Goal: Task Accomplishment & Management: Manage account settings

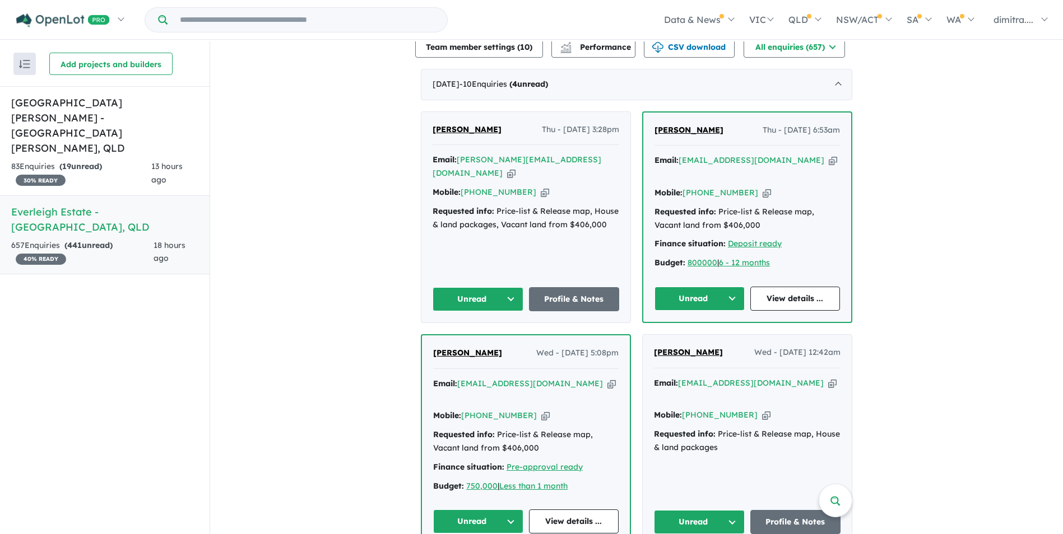
scroll to position [616, 0]
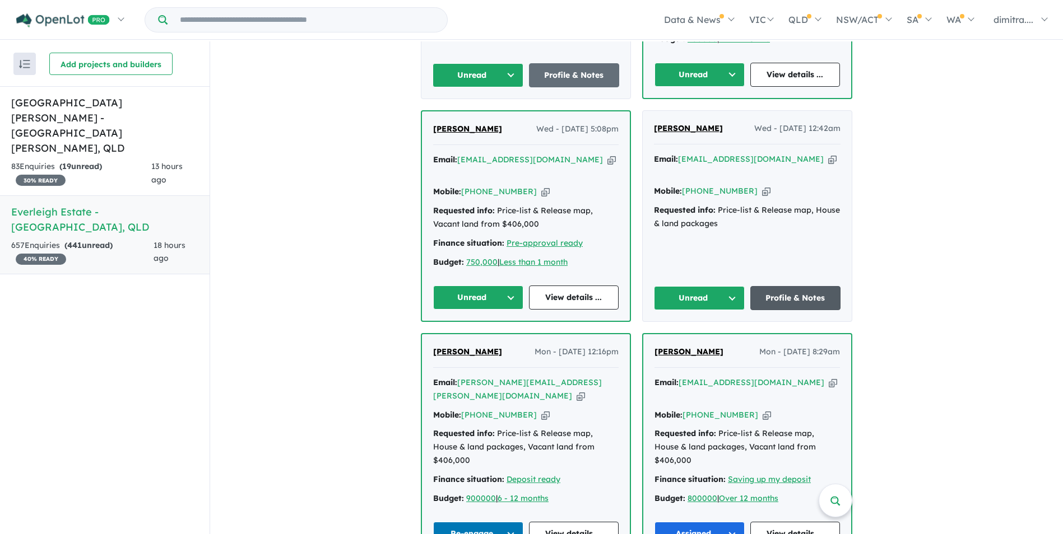
click at [790, 286] on link "Profile & Notes" at bounding box center [795, 298] width 91 height 24
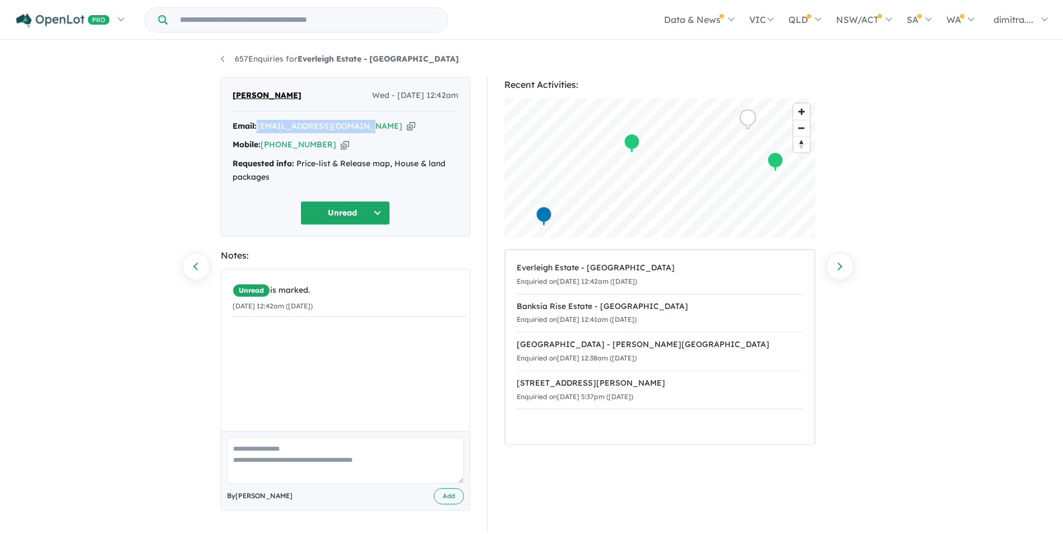
drag, startPoint x: 366, startPoint y: 127, endPoint x: 258, endPoint y: 123, distance: 108.2
click at [258, 123] on div "Email: adnanasghar92@gmail.com Copied!" at bounding box center [345, 126] width 226 height 13
drag, startPoint x: 258, startPoint y: 123, endPoint x: 278, endPoint y: 124, distance: 19.6
copy a%20Everleigh%20Estate%20-%20Greenbank"] "adnanasghar92@gmail.com"
drag, startPoint x: 323, startPoint y: 143, endPoint x: 262, endPoint y: 150, distance: 61.4
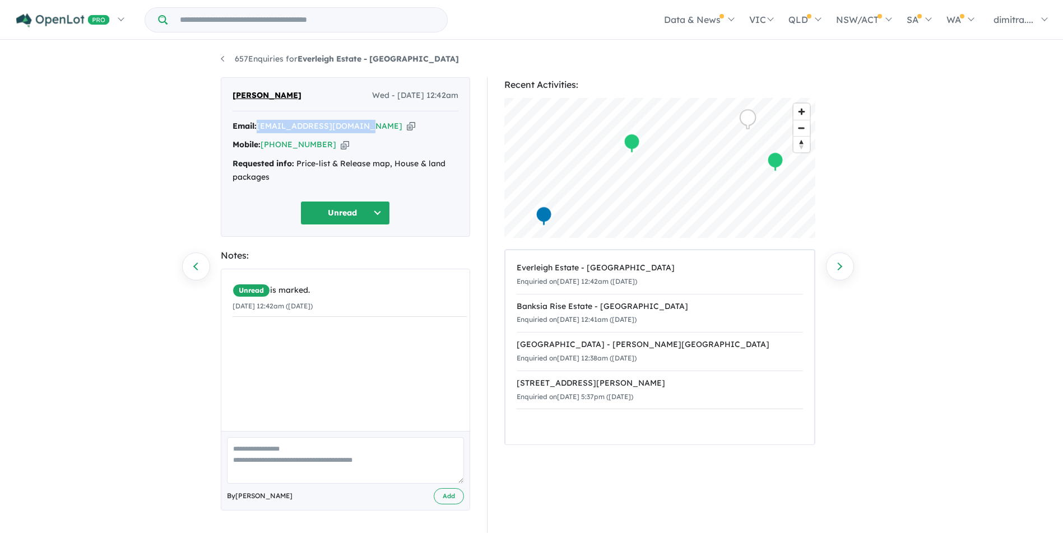
click at [262, 150] on div "Mobile: +61 452 456 330 Copied!" at bounding box center [345, 144] width 226 height 13
drag, startPoint x: 262, startPoint y: 150, endPoint x: 277, endPoint y: 145, distance: 15.9
copy link "+61 452 456 330"
drag, startPoint x: 287, startPoint y: 93, endPoint x: 231, endPoint y: 93, distance: 56.0
click at [231, 93] on div "Adnan Tarar Wed - 10/09/2025, 12:42am Email: adnanasghar92@gmail.com Copied! Mo…" at bounding box center [345, 157] width 249 height 160
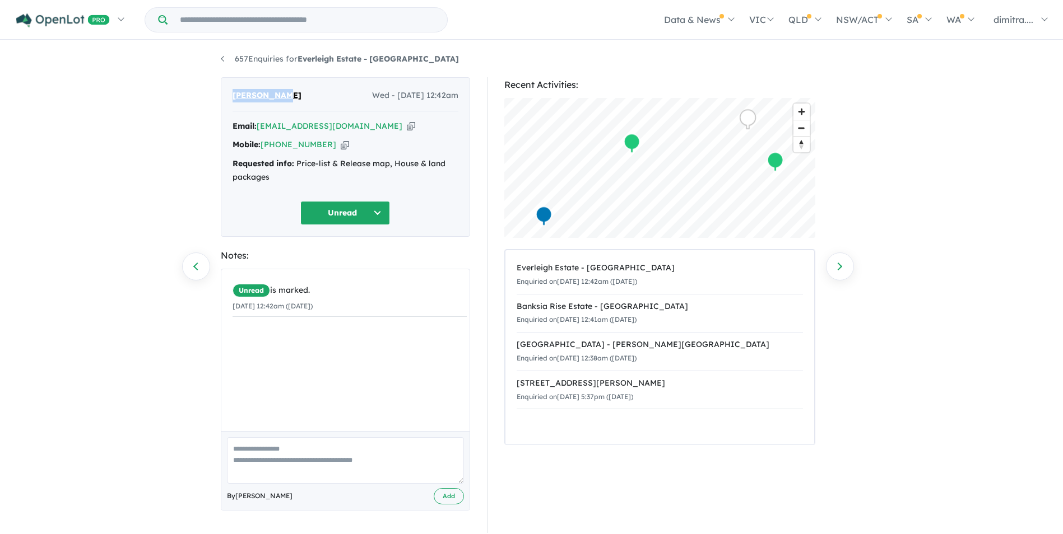
drag, startPoint x: 231, startPoint y: 93, endPoint x: 245, endPoint y: 93, distance: 13.4
copy span "Adnan Tarar"
click at [332, 212] on button "Unread" at bounding box center [345, 213] width 90 height 24
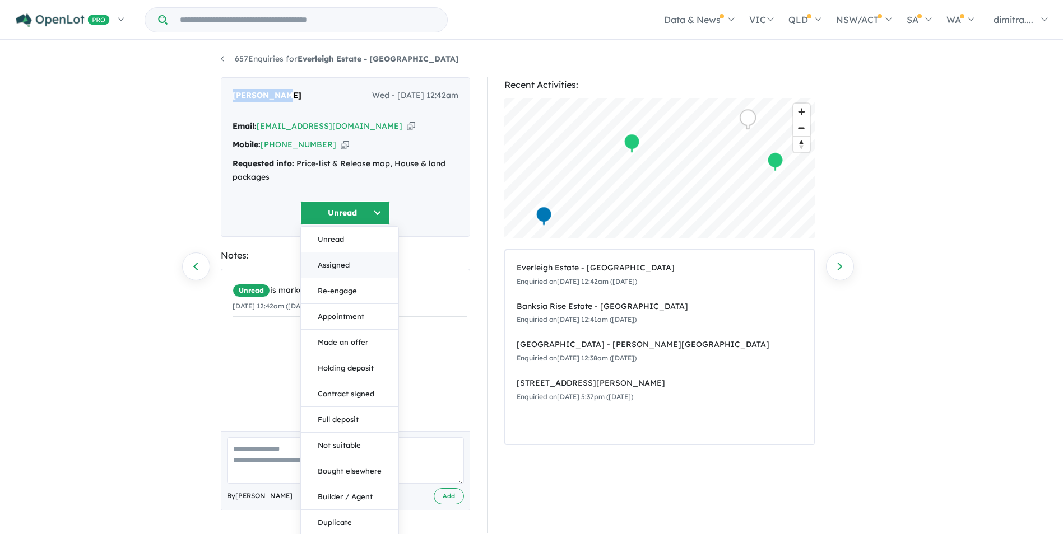
click at [351, 266] on button "Assigned" at bounding box center [349, 266] width 97 height 26
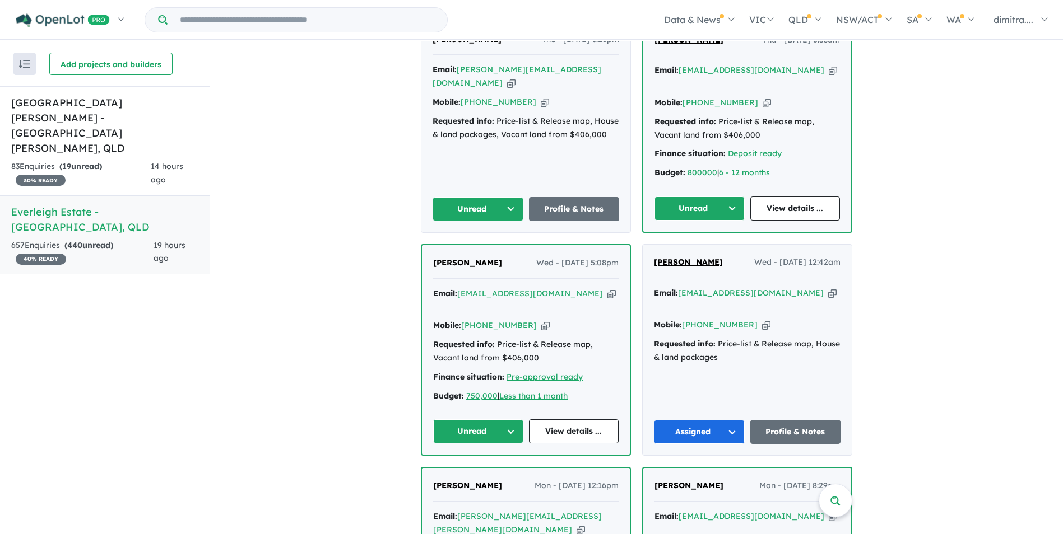
scroll to position [616, 0]
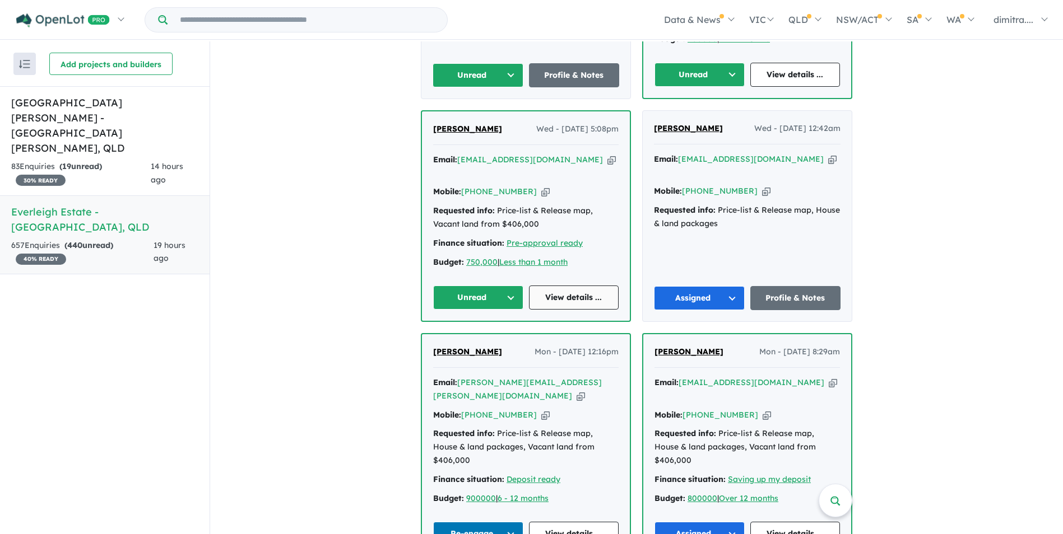
click at [552, 286] on link "View details ..." at bounding box center [574, 298] width 90 height 24
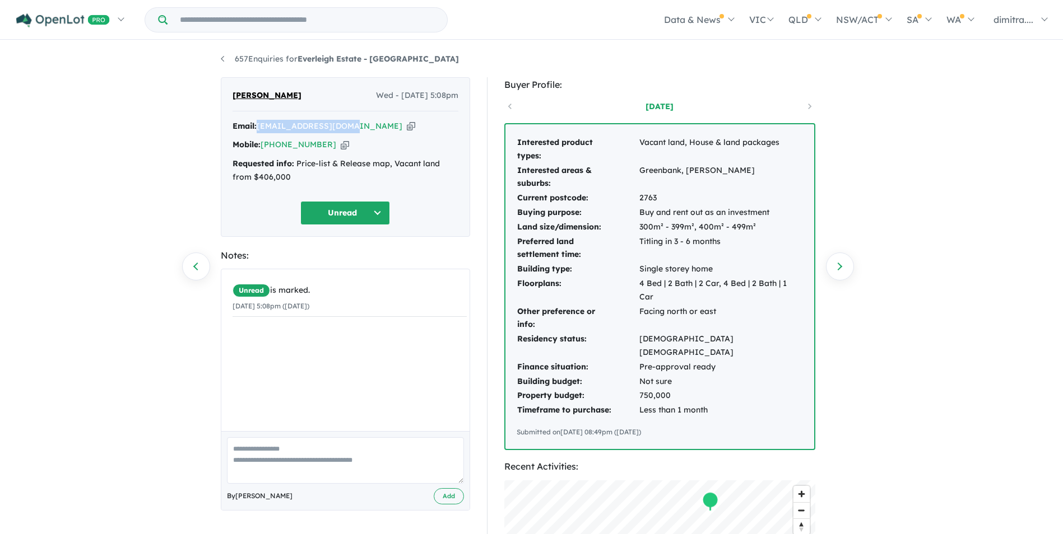
drag, startPoint x: 351, startPoint y: 128, endPoint x: 258, endPoint y: 125, distance: 92.5
click at [258, 125] on div "Email: [EMAIL_ADDRESS][DOMAIN_NAME] Copied!" at bounding box center [345, 126] width 226 height 13
drag, startPoint x: 258, startPoint y: 125, endPoint x: 274, endPoint y: 127, distance: 15.8
copy a%20Everleigh%20Estate%20-%20Greenbank"] "jayaramsd2@gmail.com"
drag, startPoint x: 324, startPoint y: 146, endPoint x: 263, endPoint y: 145, distance: 60.5
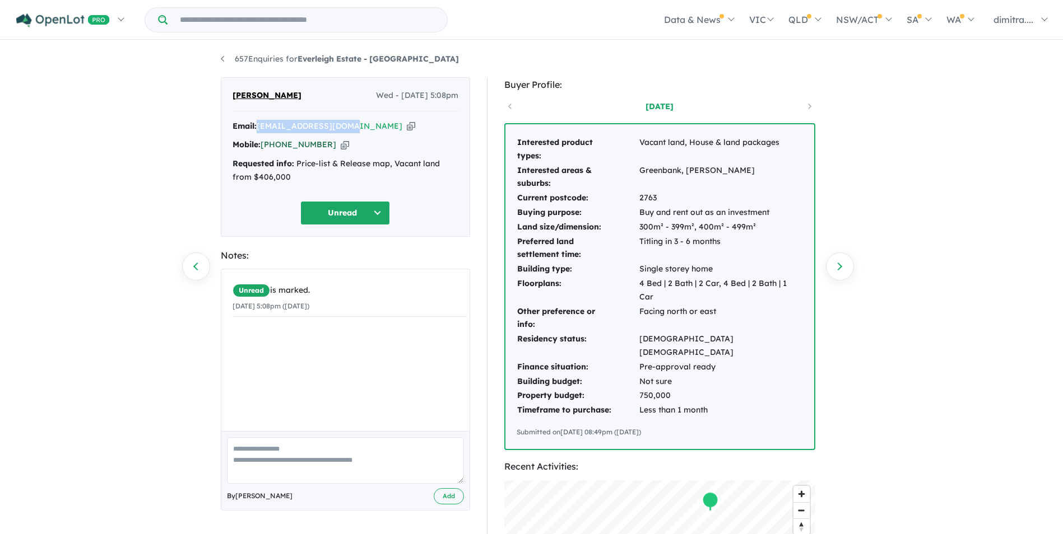
click at [263, 145] on div "Mobile: +61 470 472 929 Copied!" at bounding box center [345, 144] width 226 height 13
drag, startPoint x: 263, startPoint y: 145, endPoint x: 273, endPoint y: 145, distance: 9.5
copy link "[PHONE_NUMBER]"
drag, startPoint x: 301, startPoint y: 93, endPoint x: 229, endPoint y: 92, distance: 71.7
click at [229, 92] on div "Jayaram Doddi Wed - 10/09/2025, 5:08pm Email: jayaramsd2@gmail.com Copied! Mobi…" at bounding box center [345, 157] width 249 height 160
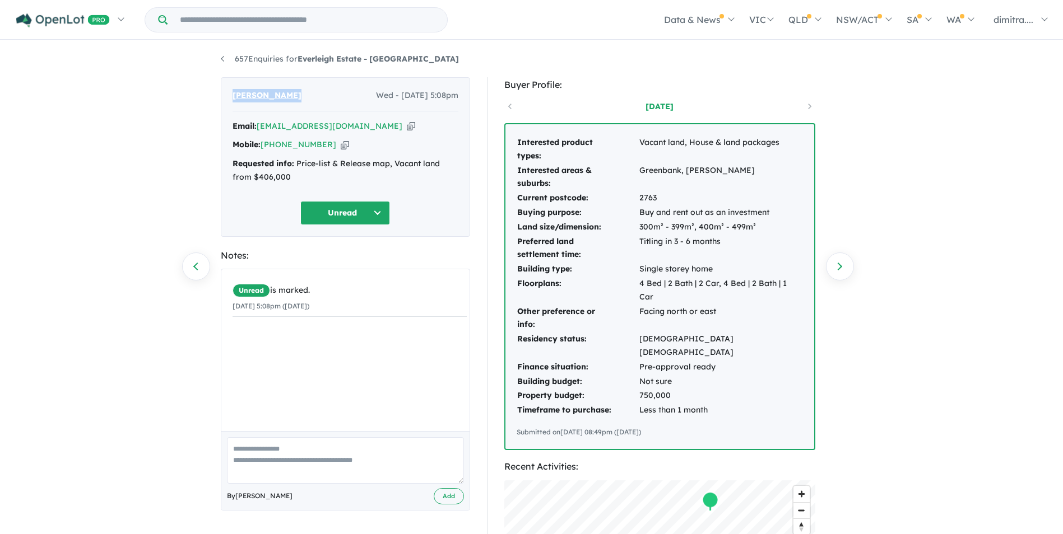
drag, startPoint x: 229, startPoint y: 92, endPoint x: 248, endPoint y: 94, distance: 18.6
copy span "[PERSON_NAME]"
click at [341, 212] on button "Unread" at bounding box center [345, 213] width 90 height 24
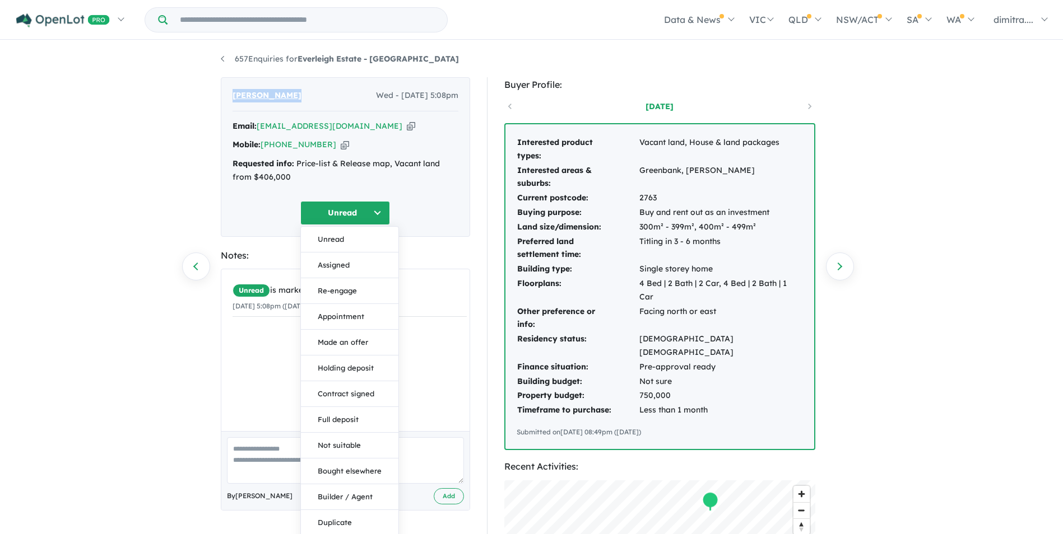
click at [350, 256] on button "Assigned" at bounding box center [349, 266] width 97 height 26
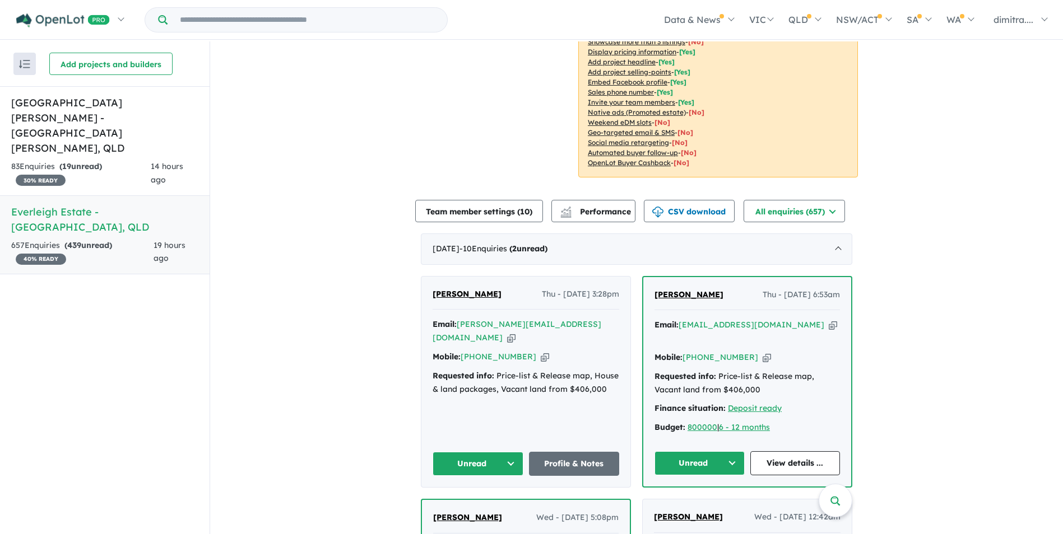
scroll to position [392, 0]
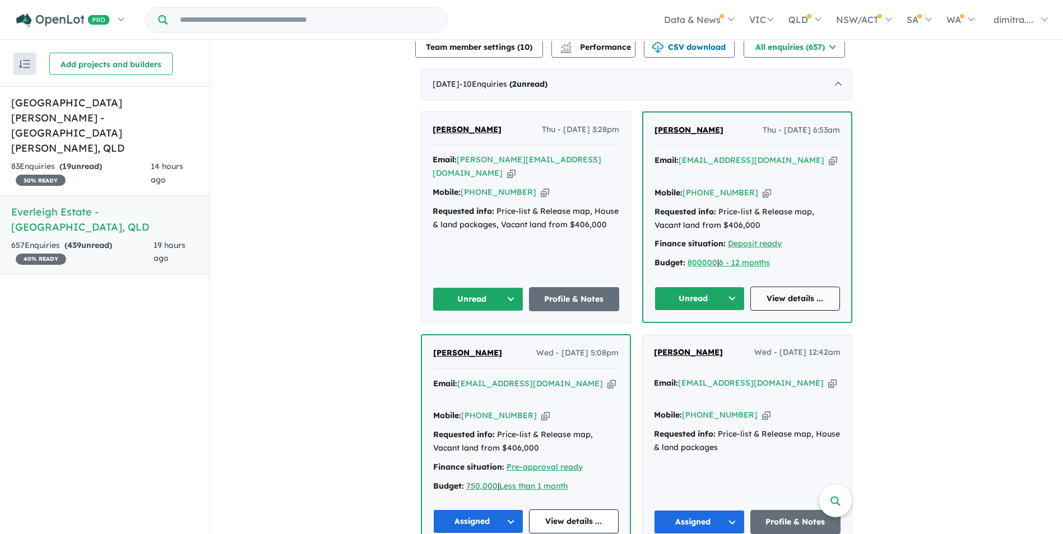
click at [776, 287] on link "View details ..." at bounding box center [795, 299] width 90 height 24
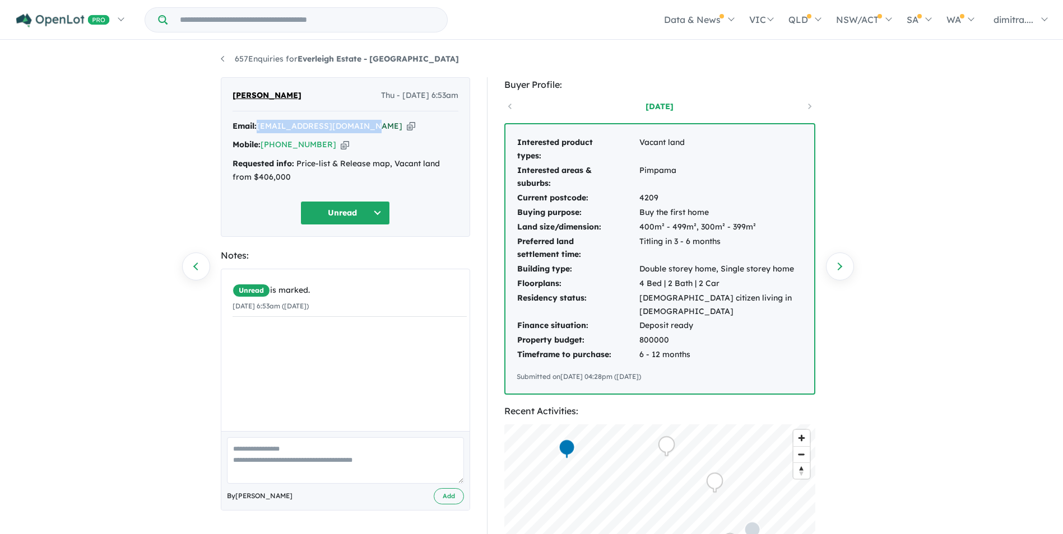
drag, startPoint x: 365, startPoint y: 128, endPoint x: 259, endPoint y: 127, distance: 105.3
click at [259, 127] on div "Email: [EMAIL_ADDRESS][DOMAIN_NAME] Copied!" at bounding box center [345, 126] width 226 height 13
drag, startPoint x: 259, startPoint y: 127, endPoint x: 273, endPoint y: 125, distance: 14.2
copy a%20Everleigh%20Estate%20-%20Greenbank"] "[EMAIL_ADDRESS][DOMAIN_NAME]"
drag, startPoint x: 679, startPoint y: 170, endPoint x: 636, endPoint y: 170, distance: 43.1
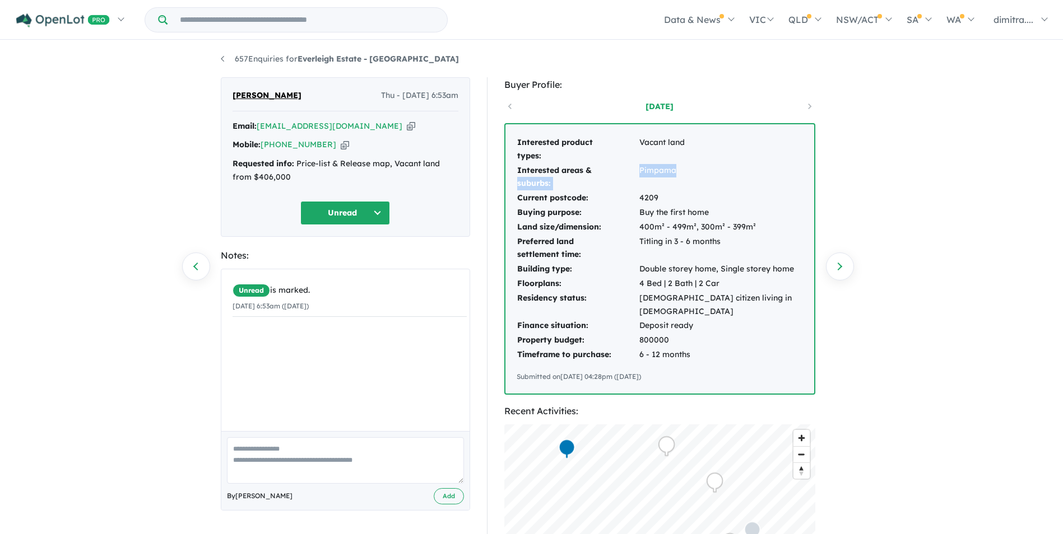
click at [636, 170] on tr "Interested areas & suburbs: Pimpama" at bounding box center [659, 178] width 286 height 28
drag, startPoint x: 636, startPoint y: 170, endPoint x: 648, endPoint y: 170, distance: 11.8
drag, startPoint x: 648, startPoint y: 170, endPoint x: 625, endPoint y: 178, distance: 24.5
click at [620, 179] on td "Interested areas & suburbs:" at bounding box center [577, 178] width 122 height 28
drag, startPoint x: 674, startPoint y: 171, endPoint x: 639, endPoint y: 169, distance: 34.8
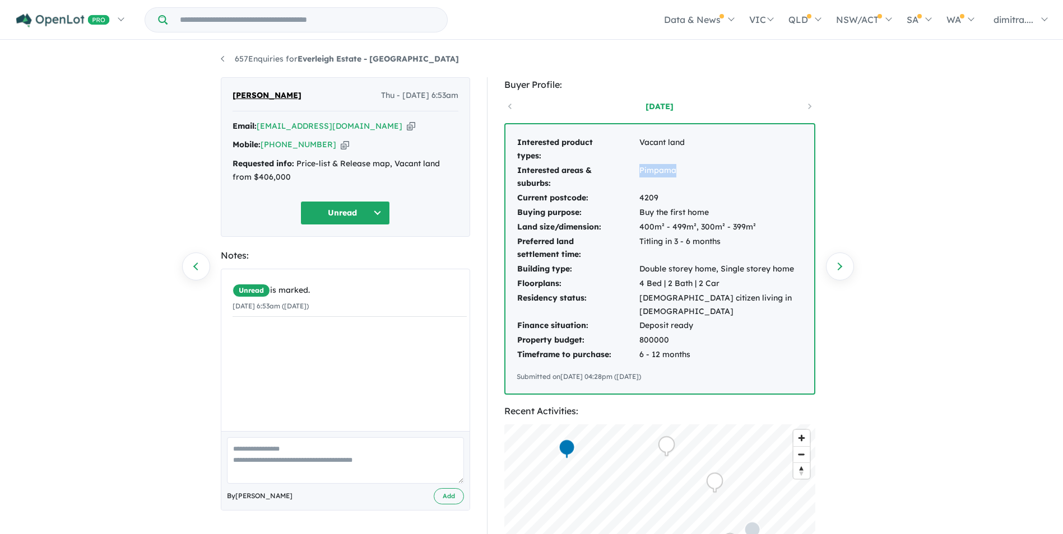
click at [639, 169] on td "Pimpama" at bounding box center [721, 178] width 164 height 28
drag, startPoint x: 639, startPoint y: 169, endPoint x: 649, endPoint y: 169, distance: 10.1
copy td "Pimpama"
click at [335, 207] on button "Unread" at bounding box center [345, 213] width 90 height 24
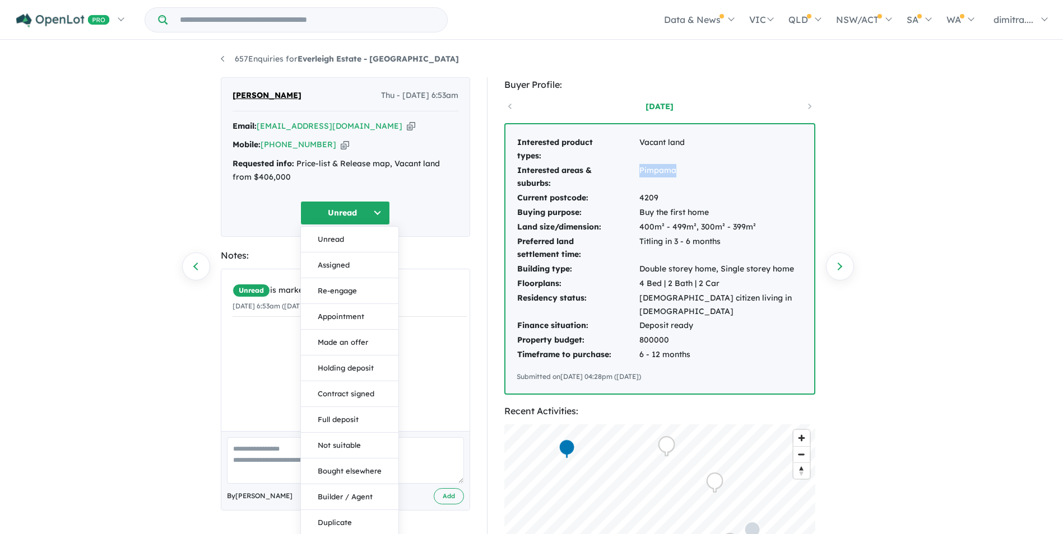
click at [345, 269] on button "Assigned" at bounding box center [349, 266] width 97 height 26
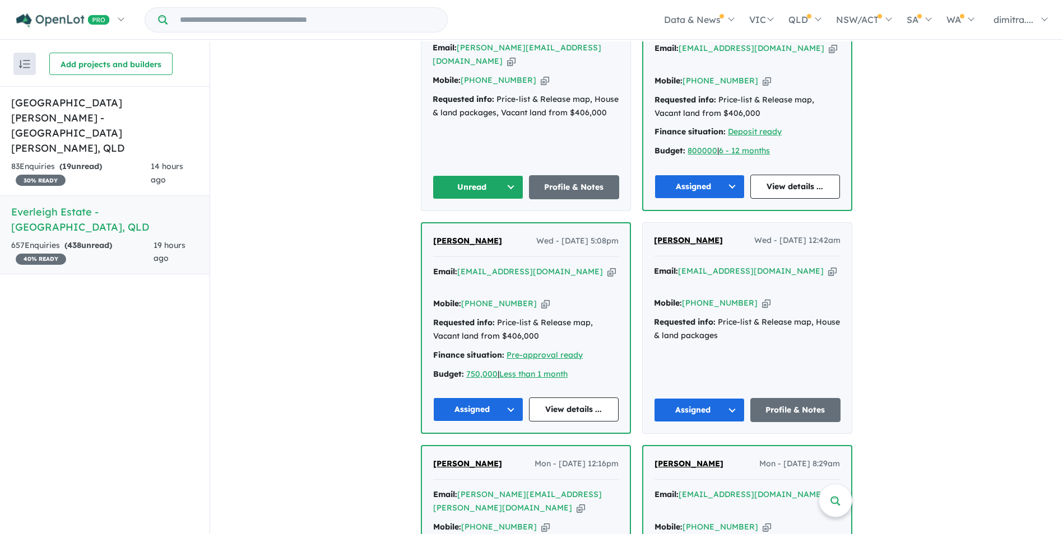
scroll to position [448, 0]
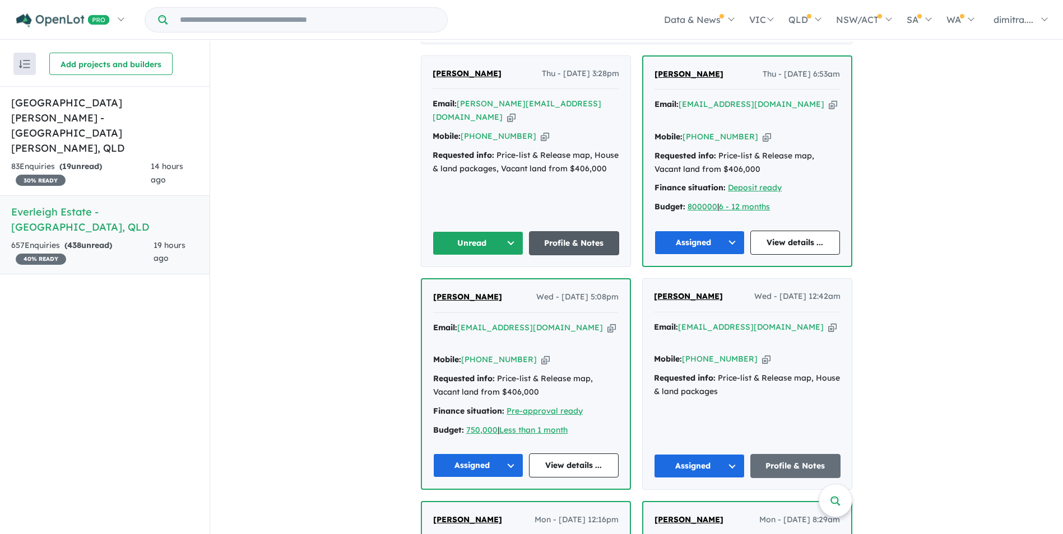
click at [567, 231] on link "Profile & Notes" at bounding box center [574, 243] width 91 height 24
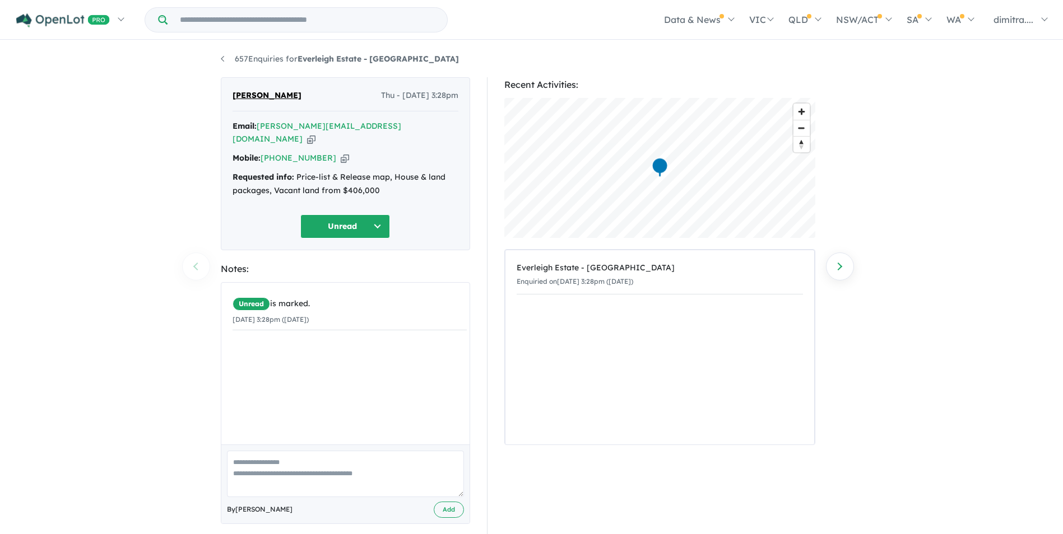
click at [338, 215] on button "Unread" at bounding box center [345, 227] width 90 height 24
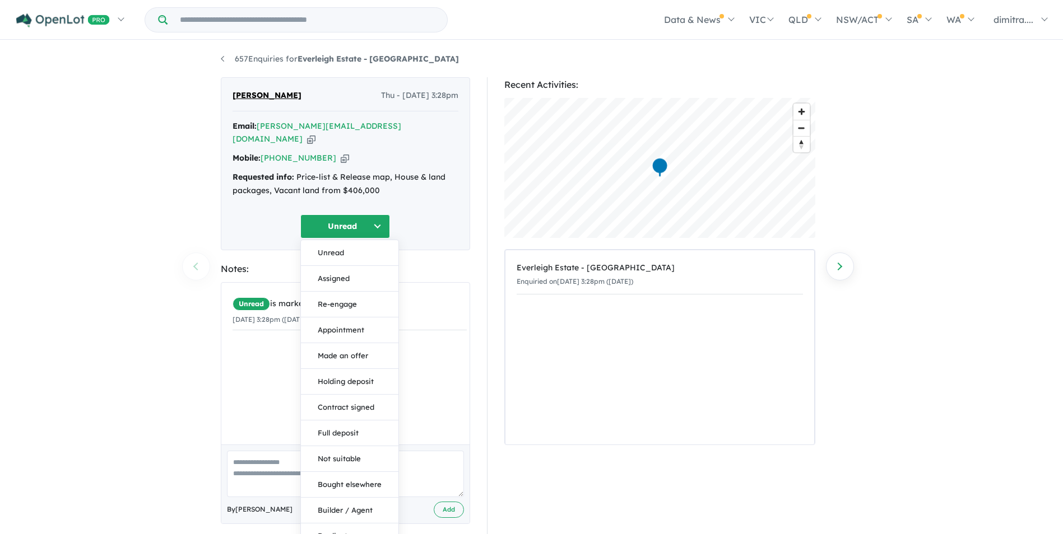
click at [323, 196] on div "Javeria Hamid Thu - 11/09/2025, 3:28pm Email: hamid.javeria@gmail.com Copied! M…" at bounding box center [345, 163] width 249 height 173
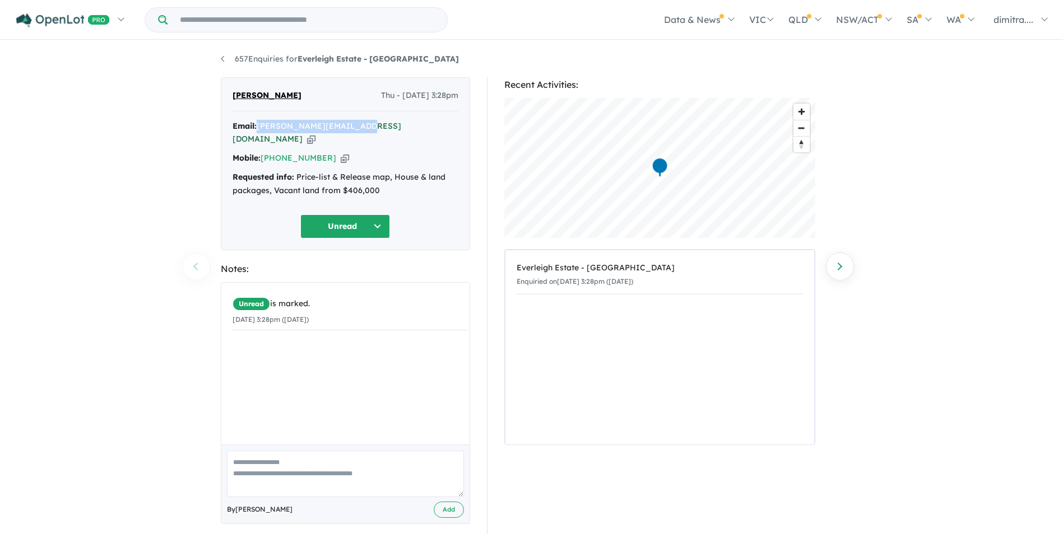
drag, startPoint x: 359, startPoint y: 126, endPoint x: 260, endPoint y: 125, distance: 98.0
click at [260, 125] on div "Email: hamid.javeria@gmail.com Copied!" at bounding box center [345, 133] width 226 height 27
drag, startPoint x: 260, startPoint y: 125, endPoint x: 277, endPoint y: 124, distance: 16.3
copy a%20Everleigh%20Estate%20-%20Greenbank"] "[PERSON_NAME][EMAIL_ADDRESS][DOMAIN_NAME]"
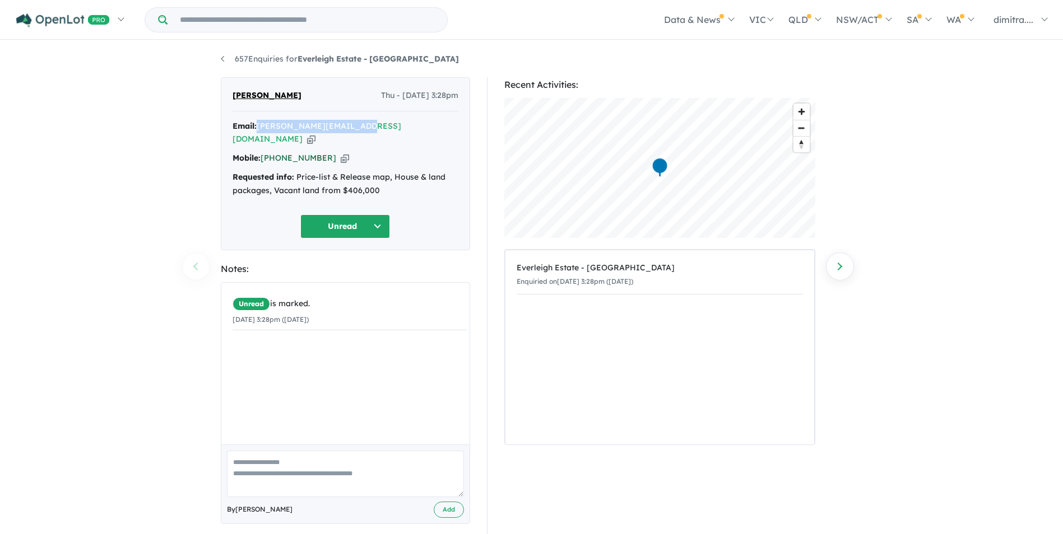
drag, startPoint x: 324, startPoint y: 142, endPoint x: 263, endPoint y: 141, distance: 61.1
click at [263, 152] on div "Mobile: +61 416 202 546 Copied!" at bounding box center [345, 158] width 226 height 13
drag, startPoint x: 263, startPoint y: 141, endPoint x: 276, endPoint y: 141, distance: 12.3
copy link "[PHONE_NUMBER]"
drag, startPoint x: 301, startPoint y: 92, endPoint x: 227, endPoint y: 90, distance: 74.0
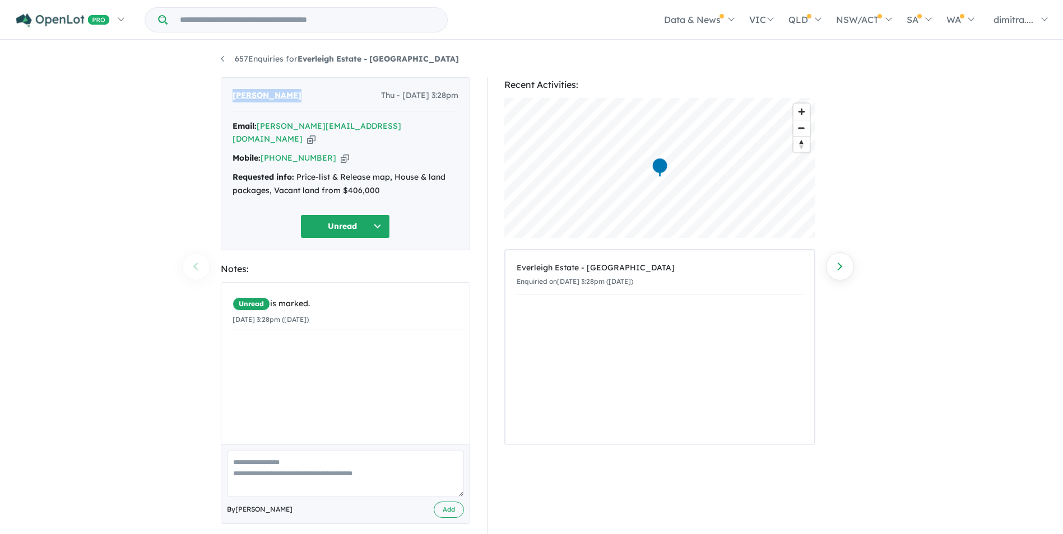
click at [227, 90] on div "Javeria Hamid Thu - 11/09/2025, 3:28pm Email: hamid.javeria@gmail.com Copied! M…" at bounding box center [345, 163] width 249 height 173
drag, startPoint x: 227, startPoint y: 90, endPoint x: 239, endPoint y: 92, distance: 11.9
copy span "[PERSON_NAME]"
click at [328, 220] on button "Unread" at bounding box center [345, 227] width 90 height 24
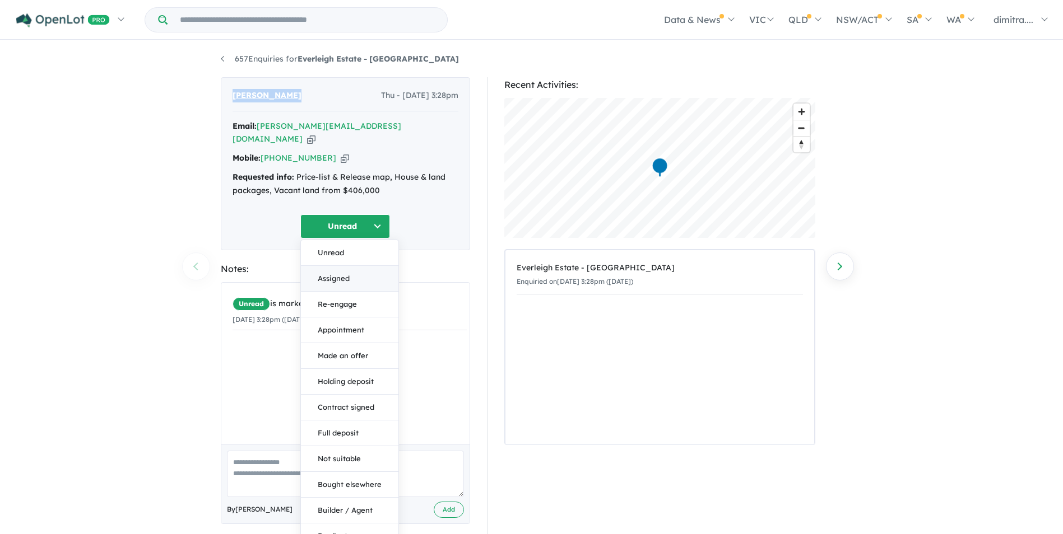
click at [346, 266] on button "Assigned" at bounding box center [349, 279] width 97 height 26
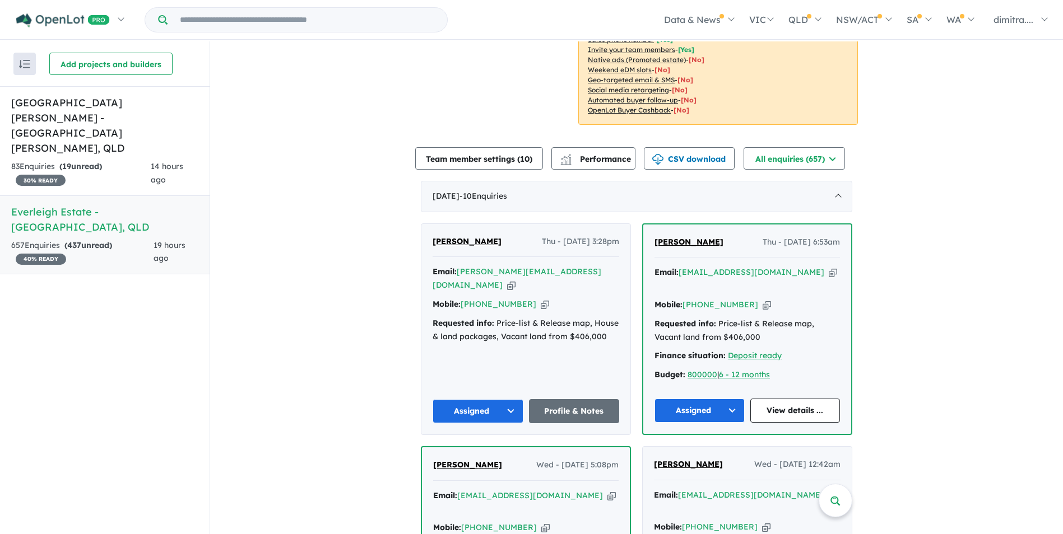
scroll to position [560, 0]
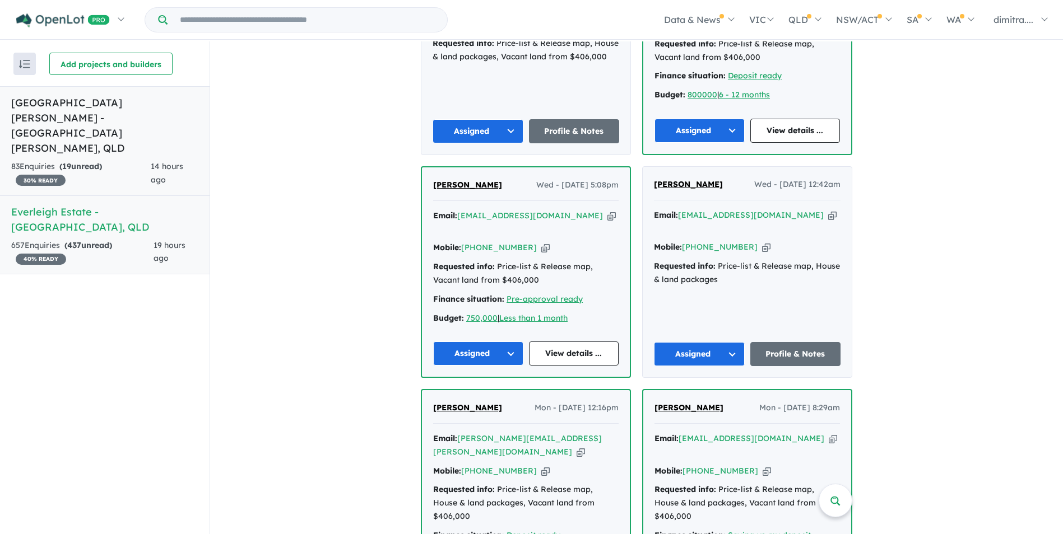
click at [146, 160] on div "83 Enquir ies ( 19 unread) 30 % READY" at bounding box center [80, 173] width 139 height 27
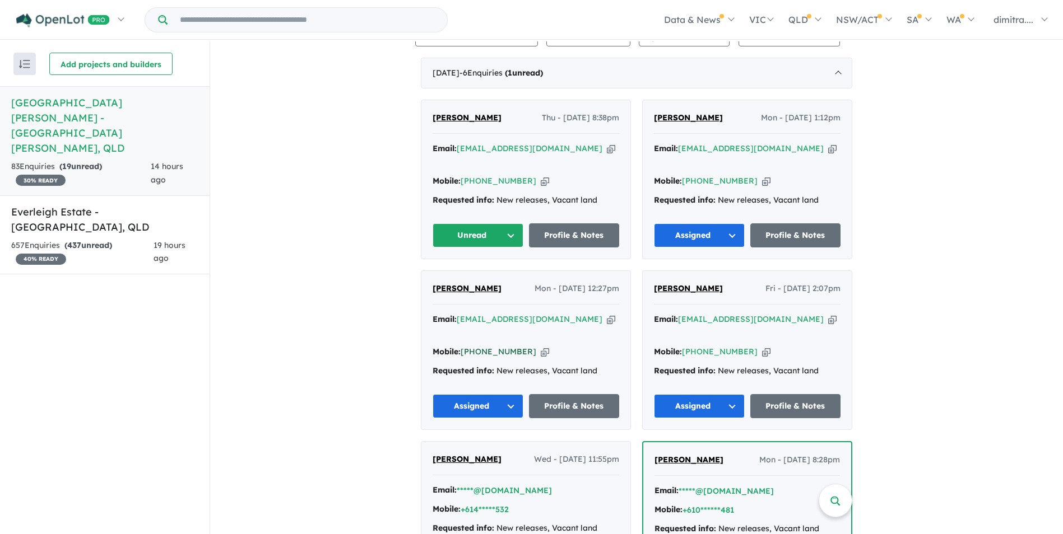
scroll to position [441, 0]
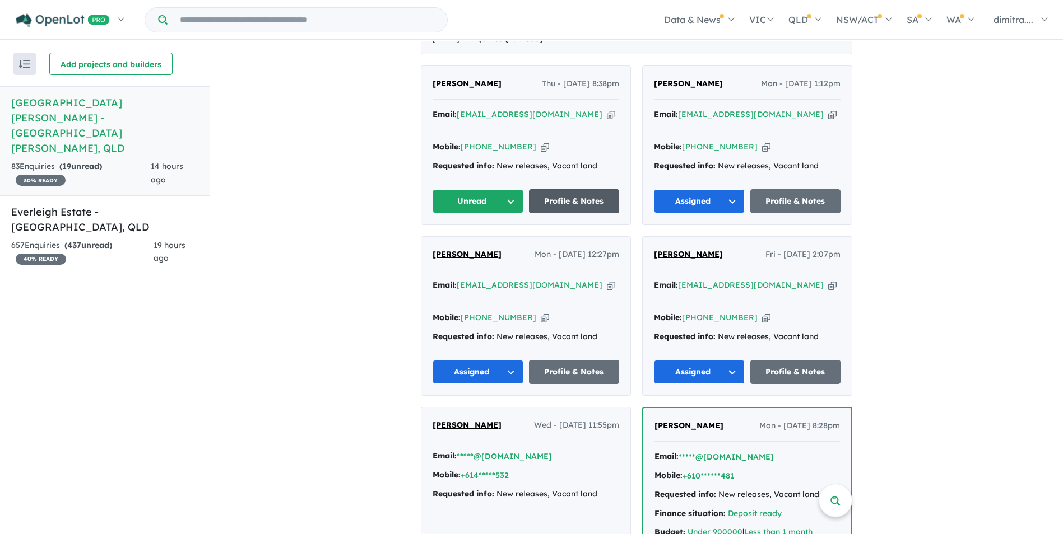
click at [548, 189] on link "Profile & Notes" at bounding box center [574, 201] width 91 height 24
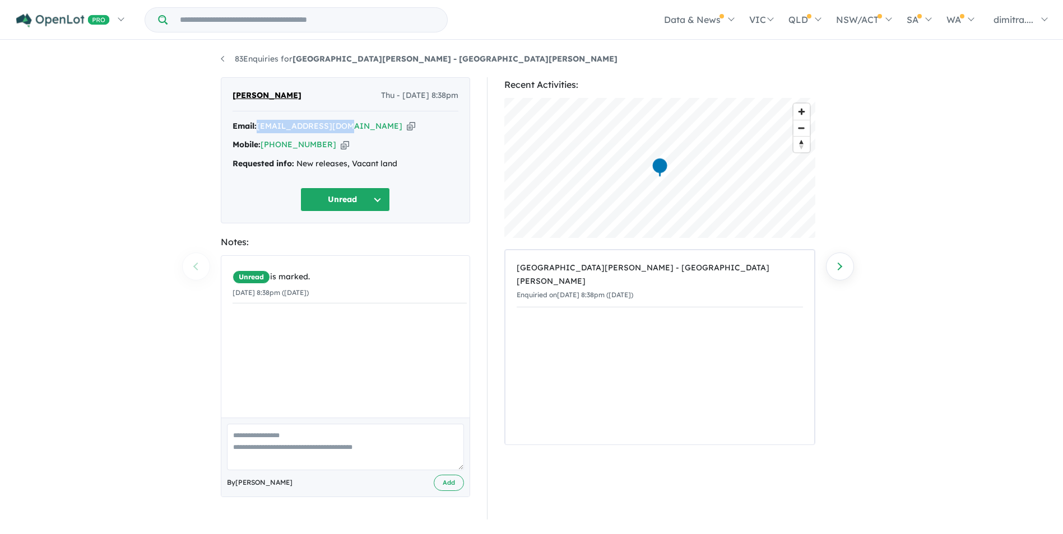
drag, startPoint x: 348, startPoint y: 128, endPoint x: 259, endPoint y: 124, distance: 89.7
click at [259, 124] on div "Email: hdua61919@gmail.com Copied!" at bounding box center [345, 126] width 226 height 13
drag, startPoint x: 259, startPoint y: 124, endPoint x: 275, endPoint y: 125, distance: 16.3
copy a%20Monarch%20Glen%20Estate%20-%20Monarch%20Glen"] "[EMAIL_ADDRESS][DOMAIN_NAME]"
click at [309, 191] on button "Unread" at bounding box center [345, 200] width 90 height 24
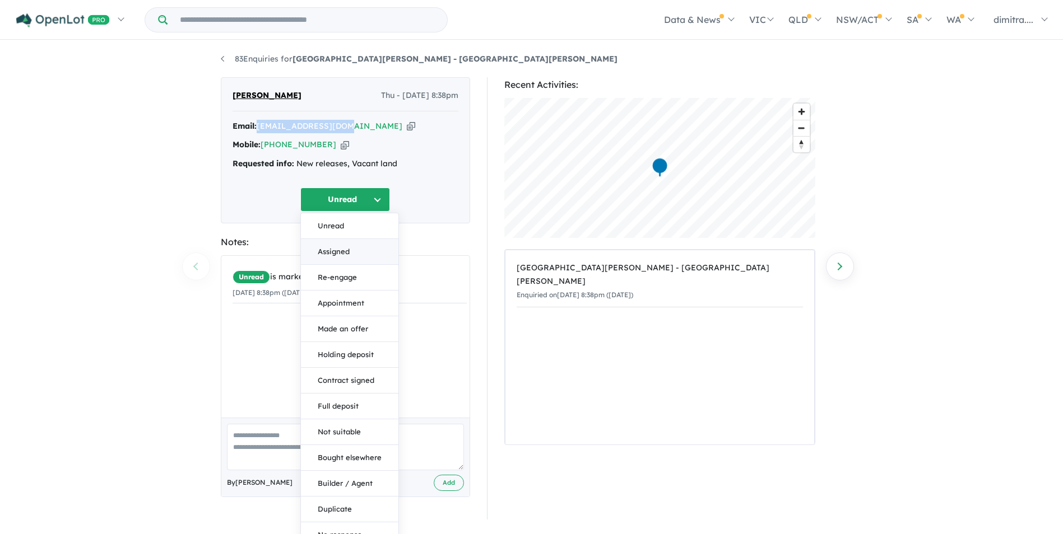
click at [343, 255] on button "Assigned" at bounding box center [349, 252] width 97 height 26
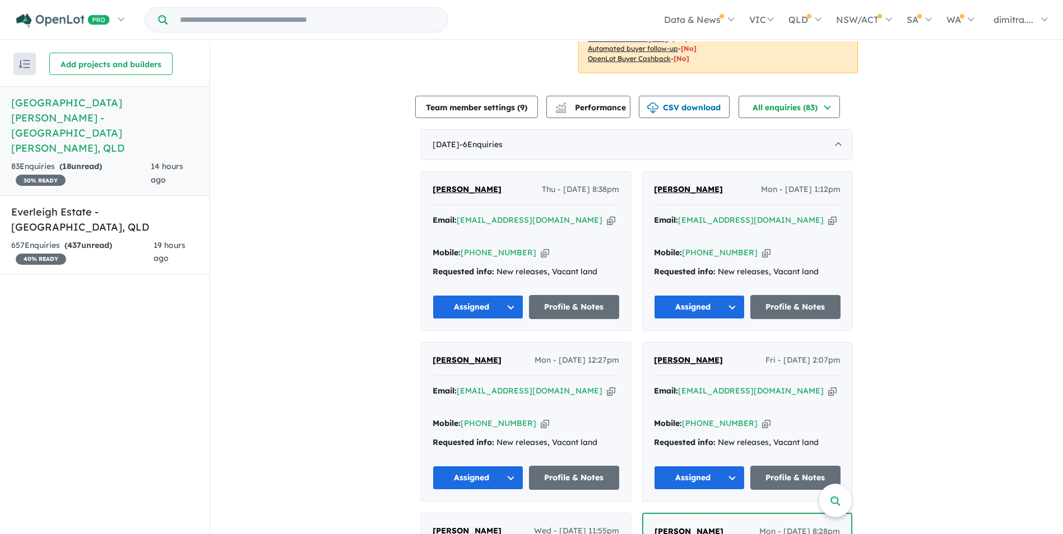
scroll to position [448, 0]
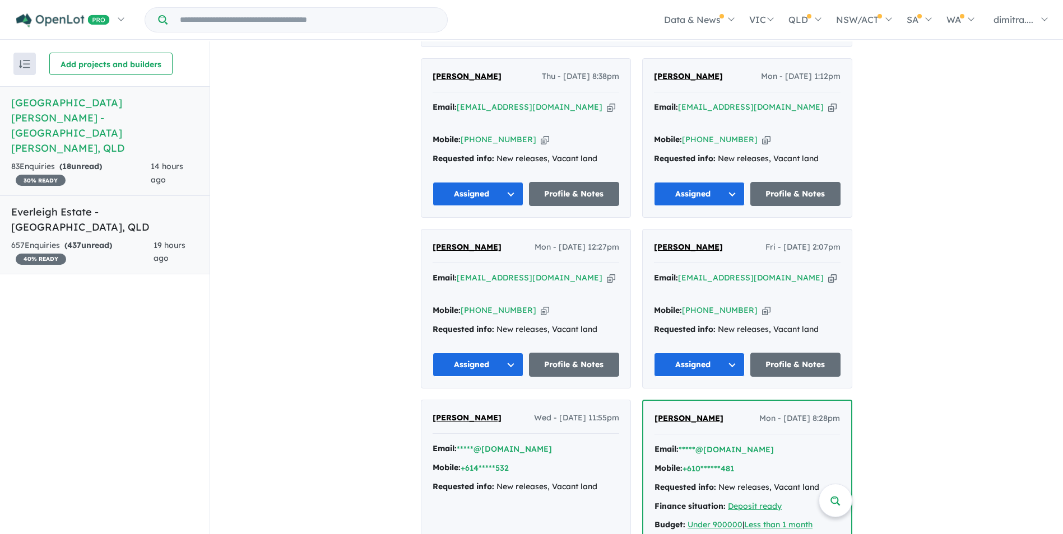
click at [120, 239] on div "657 Enquir ies ( 437 unread) 40 % READY" at bounding box center [82, 252] width 142 height 27
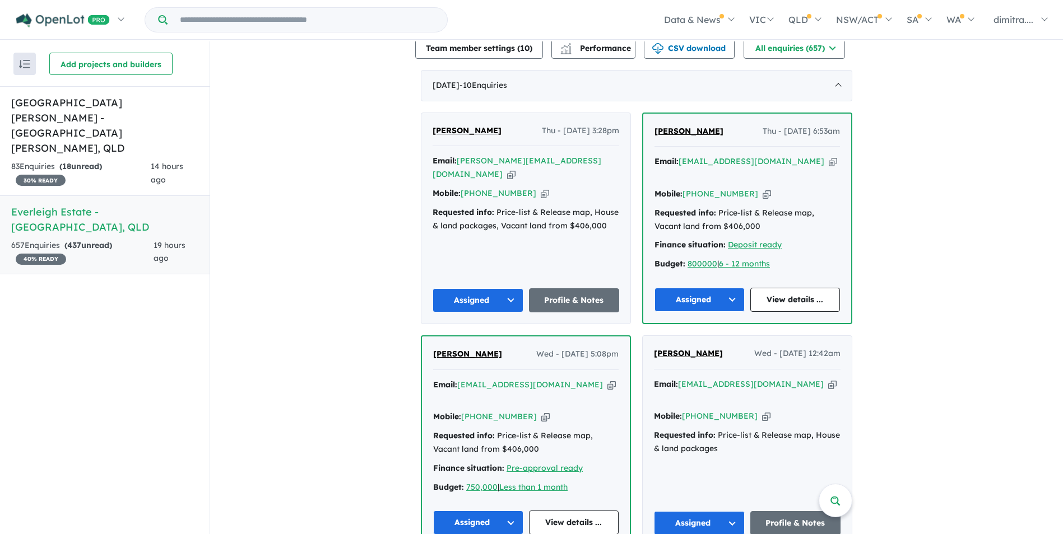
scroll to position [397, 0]
